Goal: Navigation & Orientation: Find specific page/section

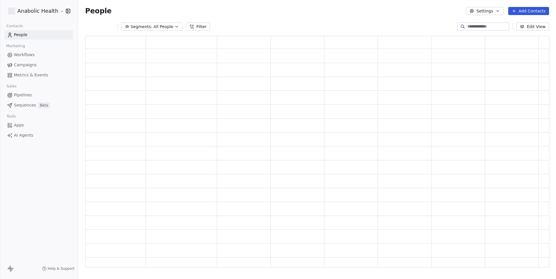
scroll to position [232, 464]
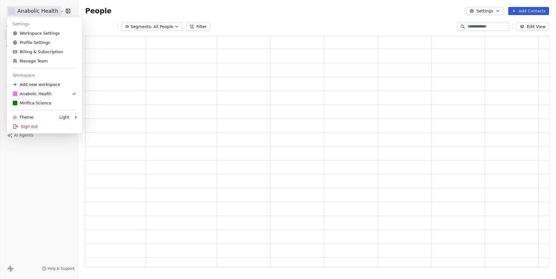
click at [43, 7] on html "Anabolic Health Contacts People Marketing Workflows Campaigns Metrics & Events …" at bounding box center [278, 139] width 556 height 279
click at [35, 100] on div "Mirifica Science" at bounding box center [32, 103] width 39 height 6
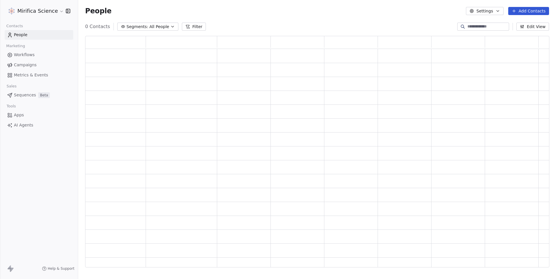
scroll to position [0, 0]
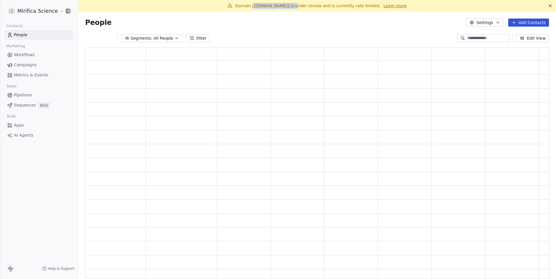
drag, startPoint x: 254, startPoint y: 6, endPoint x: 292, endPoint y: 6, distance: 38.2
click at [292, 6] on span "Domain [[DOMAIN_NAME]] is under review and is currently rate limited." at bounding box center [307, 5] width 145 height 5
copy span "[DOMAIN_NAME]"
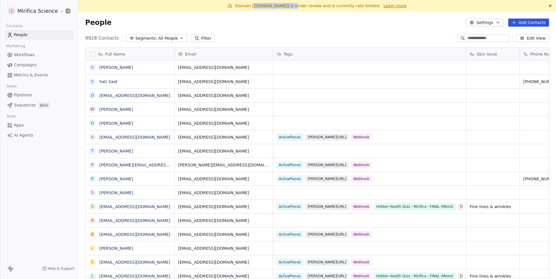
scroll to position [246, 478]
click at [39, 13] on html "Mirifica Science Contacts People Marketing Workflows Campaigns Metrics & Events…" at bounding box center [278, 139] width 556 height 279
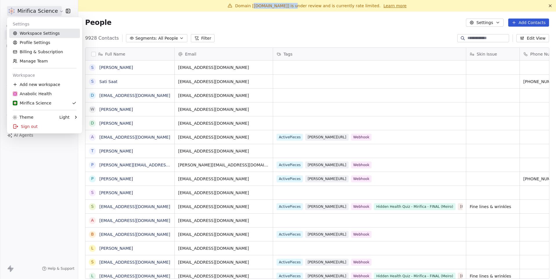
click at [38, 30] on link "Workspace Settings" at bounding box center [44, 33] width 71 height 9
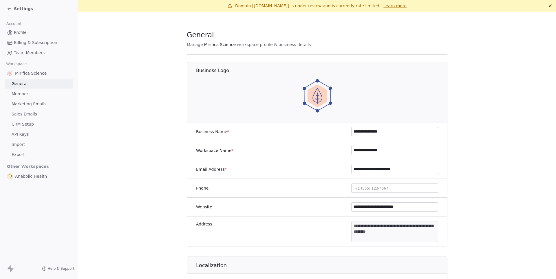
click at [371, 236] on body "**********" at bounding box center [278, 139] width 556 height 279
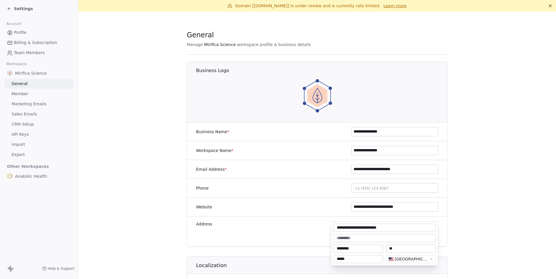
click at [472, 182] on html "**********" at bounding box center [278, 139] width 556 height 279
